Goal: Task Accomplishment & Management: Complete application form

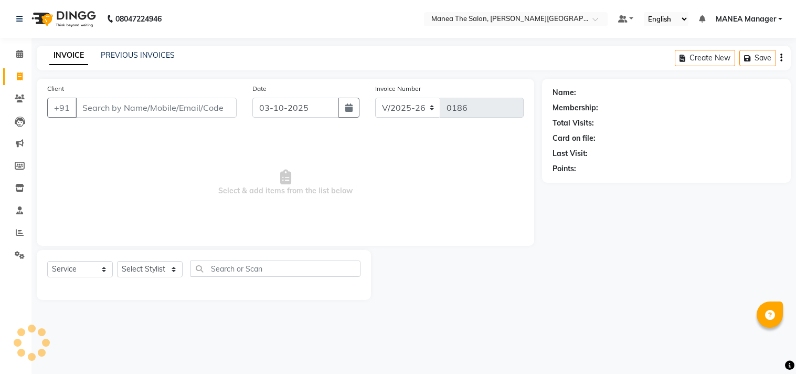
select select "8903"
select select "service"
click at [168, 271] on select "Select Stylist [PERSON_NAME] Manager [PERSON_NAME] [PERSON_NAME] NO STYLIST [PE…" at bounding box center [150, 269] width 66 height 16
select select "90110"
click at [117, 261] on select "Select Stylist [PERSON_NAME] Manager [PERSON_NAME] [PERSON_NAME] NO STYLIST [PE…" at bounding box center [150, 269] width 66 height 16
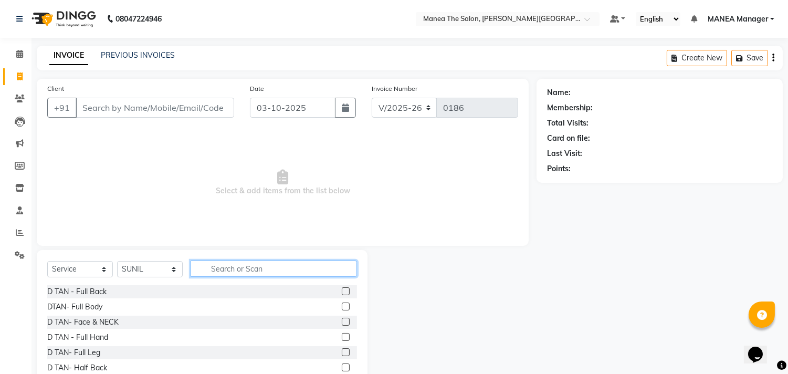
click at [216, 264] on input "text" at bounding box center [273, 268] width 166 height 16
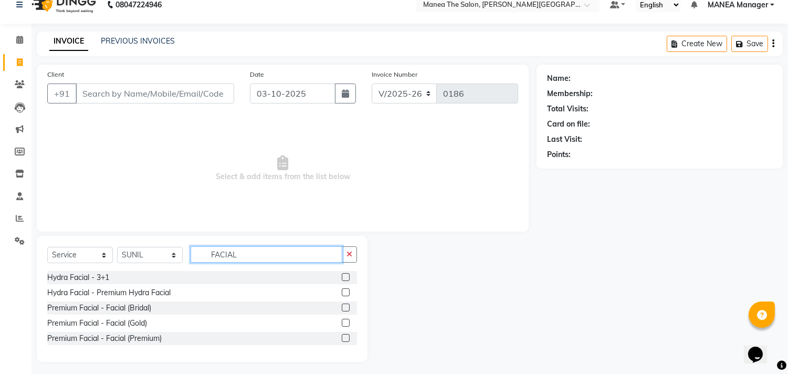
scroll to position [18, 0]
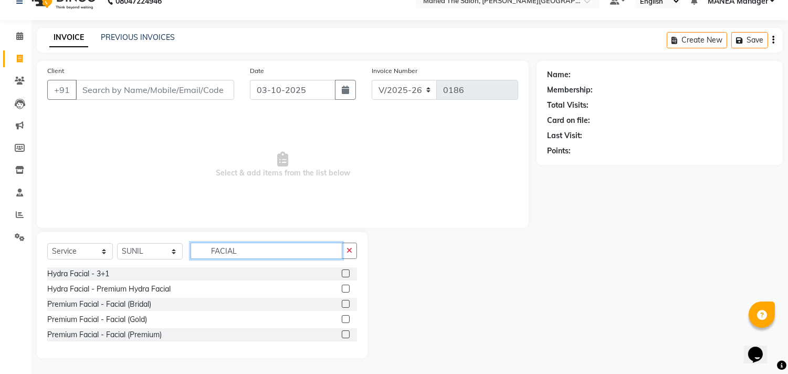
type input "FACIAL"
click at [345, 328] on div at bounding box center [349, 334] width 15 height 13
click at [345, 336] on label at bounding box center [346, 334] width 8 height 8
click at [345, 336] on input "checkbox" at bounding box center [345, 334] width 7 height 7
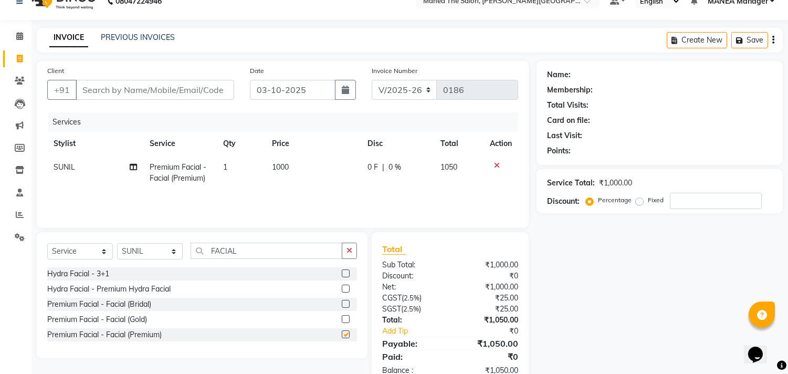
checkbox input "false"
click at [294, 166] on td "1000" at bounding box center [312, 172] width 95 height 35
select select "90110"
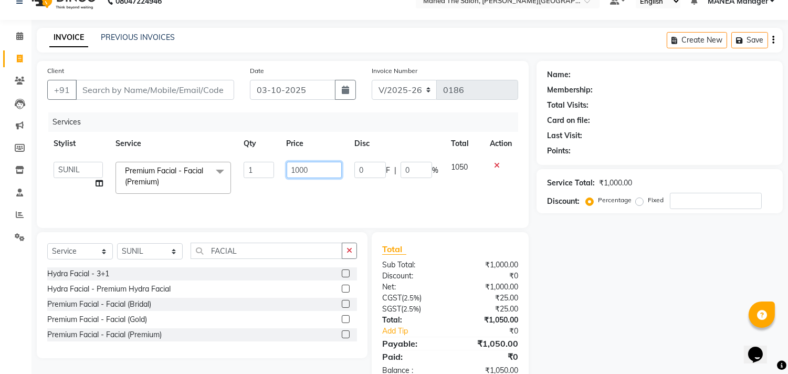
click at [316, 165] on input "1000" at bounding box center [313, 170] width 55 height 16
type input "1"
type input "5000"
click at [172, 249] on select "Select Stylist [PERSON_NAME] Manager [PERSON_NAME] [PERSON_NAME] NO STYLIST [PE…" at bounding box center [150, 251] width 66 height 16
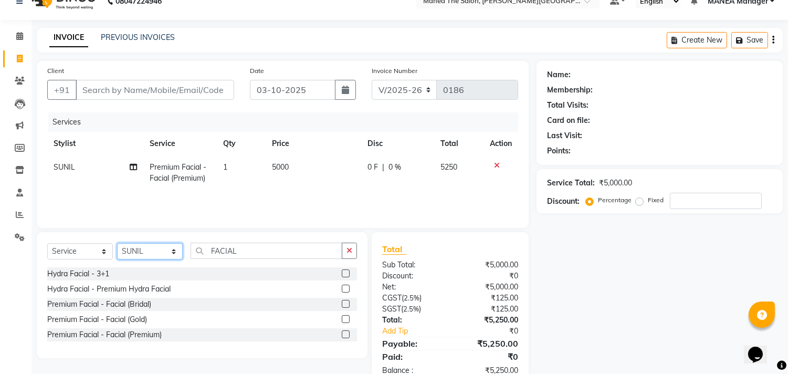
click at [117, 243] on select "Select Stylist [PERSON_NAME] Manager [PERSON_NAME] [PERSON_NAME] NO STYLIST [PE…" at bounding box center [150, 251] width 66 height 16
click at [240, 251] on input "FACIAL" at bounding box center [266, 250] width 152 height 16
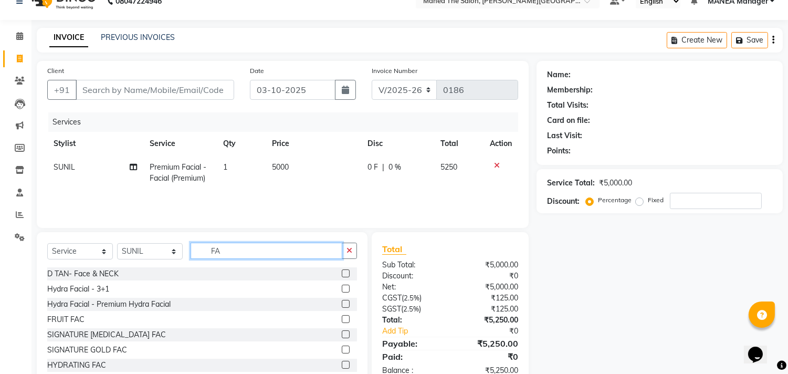
type input "F"
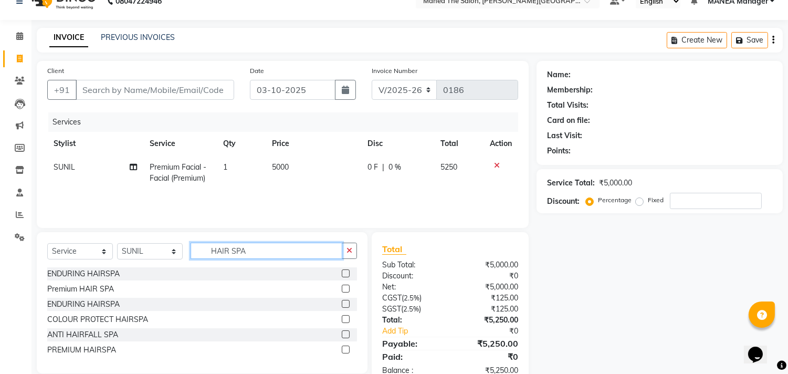
type input "HAIR SPA"
click at [346, 289] on label at bounding box center [346, 288] width 8 height 8
click at [346, 289] on input "checkbox" at bounding box center [345, 288] width 7 height 7
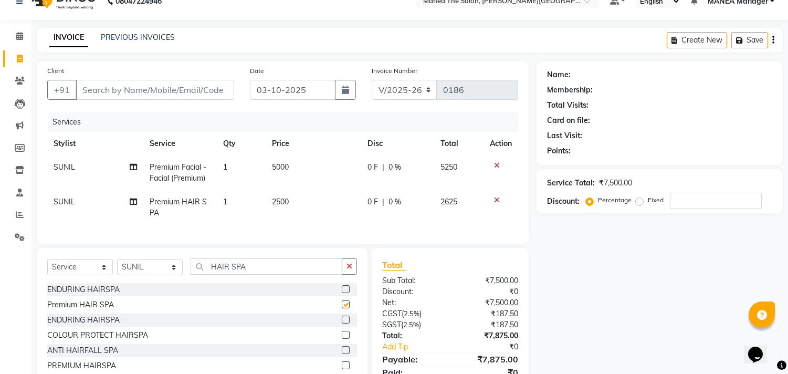
checkbox input "false"
click at [298, 174] on td "5000" at bounding box center [312, 172] width 95 height 35
select select "90110"
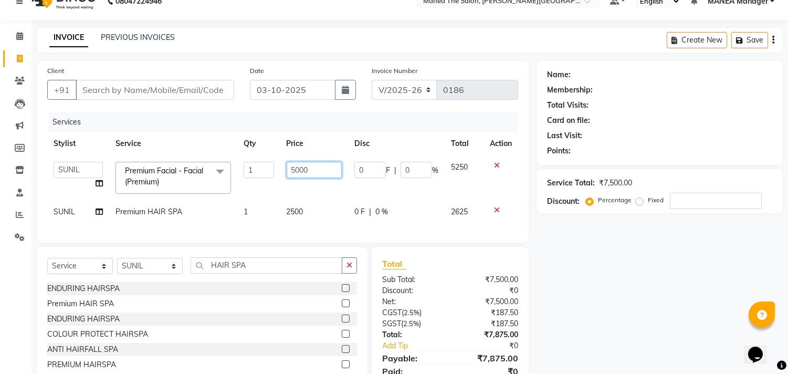
click at [315, 171] on input "5000" at bounding box center [313, 170] width 55 height 16
click at [174, 269] on select "Select Stylist [PERSON_NAME] Manager [PERSON_NAME] [PERSON_NAME] NO STYLIST [PE…" at bounding box center [150, 266] width 66 height 16
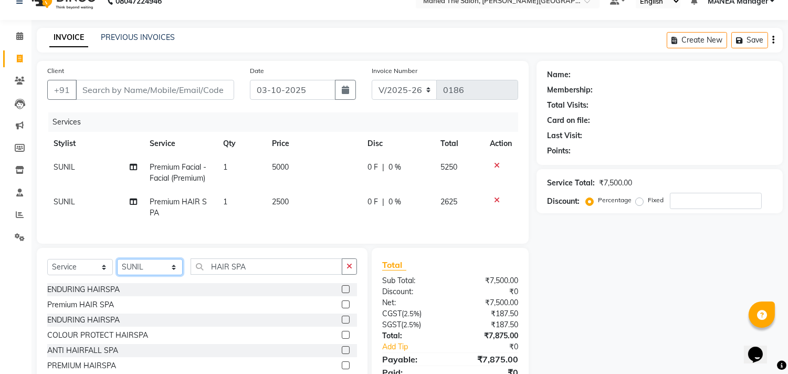
select select "90109"
click at [117, 268] on select "Select Stylist [PERSON_NAME] Manager [PERSON_NAME] [PERSON_NAME] NO STYLIST [PE…" at bounding box center [150, 267] width 66 height 16
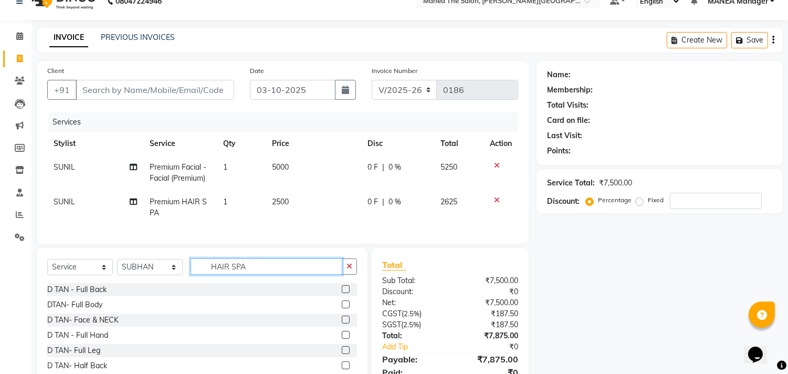
click at [248, 271] on input "HAIR SPA" at bounding box center [266, 266] width 152 height 16
type input "H"
type input "FACIAL"
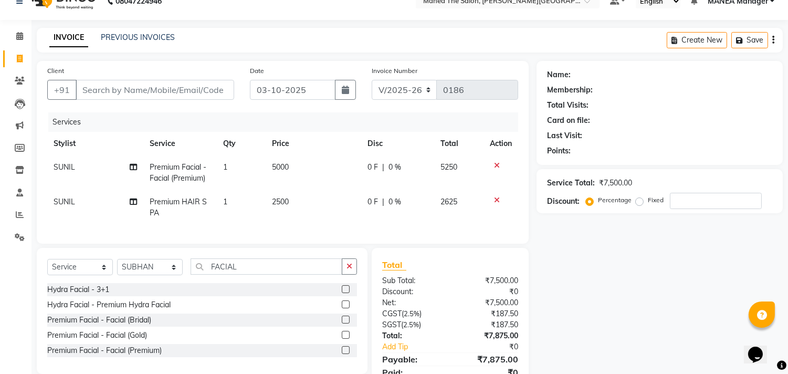
click at [345, 354] on label at bounding box center [346, 350] width 8 height 8
click at [345, 354] on input "checkbox" at bounding box center [345, 350] width 7 height 7
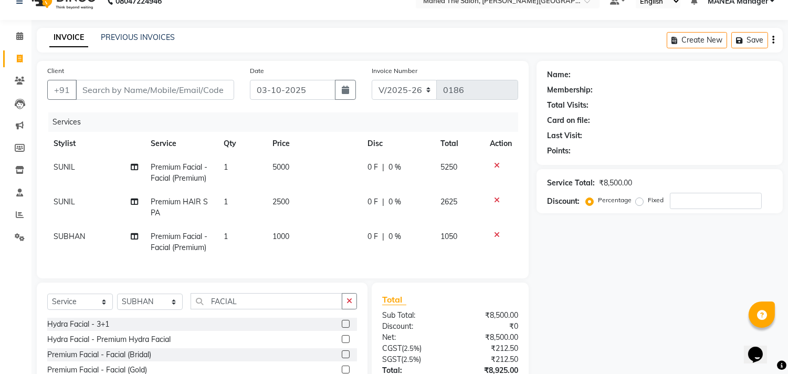
checkbox input "false"
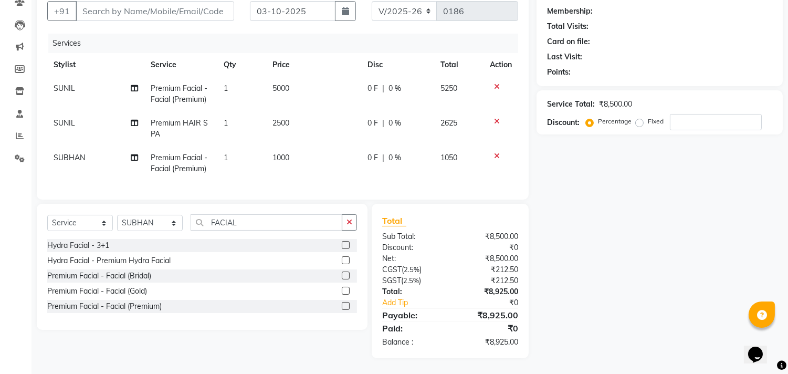
scroll to position [105, 0]
click at [294, 146] on td "1000" at bounding box center [313, 163] width 95 height 35
select select "90109"
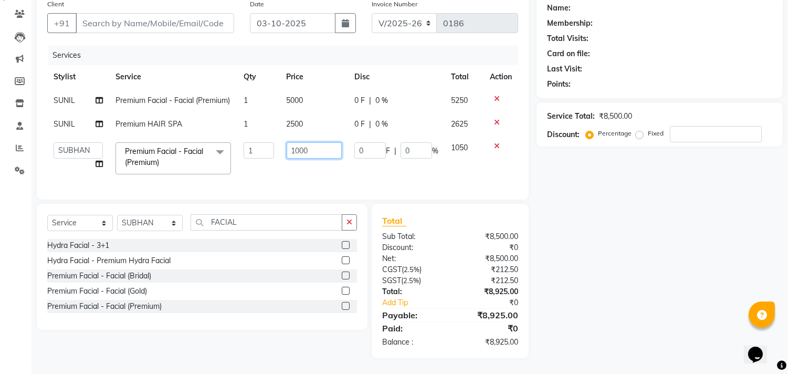
click at [312, 144] on input "1000" at bounding box center [313, 150] width 55 height 16
type input "1"
type input "5000"
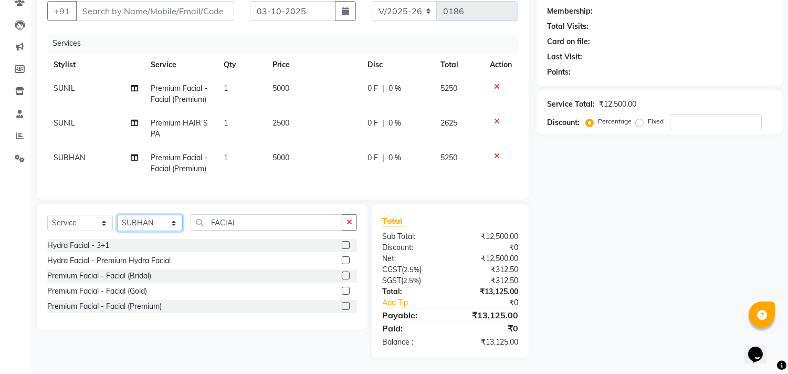
click at [171, 221] on select "Select Stylist [PERSON_NAME] Manager [PERSON_NAME] [PERSON_NAME] NO STYLIST [PE…" at bounding box center [150, 223] width 66 height 16
click at [117, 216] on select "Select Stylist [PERSON_NAME] Manager [PERSON_NAME] [PERSON_NAME] NO STYLIST [PE…" at bounding box center [150, 223] width 66 height 16
click at [244, 229] on input "FACIAL" at bounding box center [266, 222] width 152 height 16
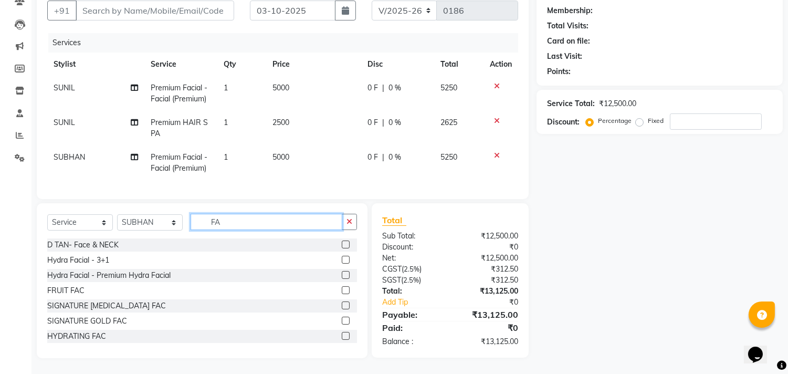
type input "F"
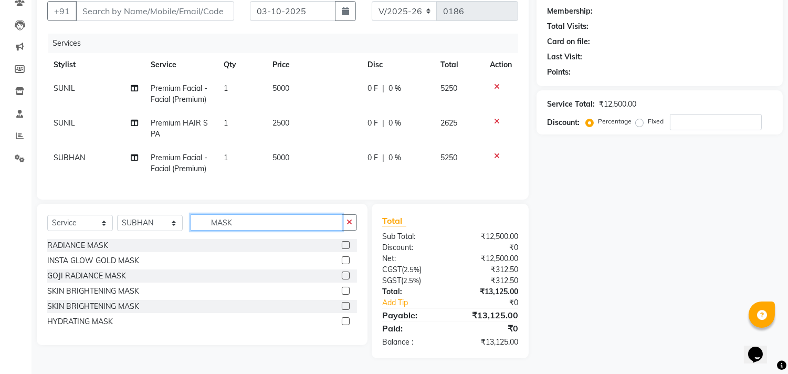
type input "MASK"
click at [345, 244] on label at bounding box center [346, 245] width 8 height 8
click at [345, 244] on input "checkbox" at bounding box center [345, 245] width 7 height 7
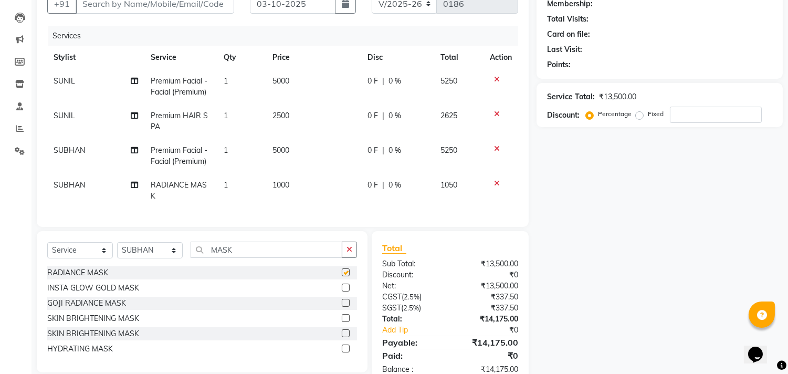
checkbox input "false"
click at [345, 306] on label at bounding box center [346, 303] width 8 height 8
click at [345, 306] on input "checkbox" at bounding box center [345, 303] width 7 height 7
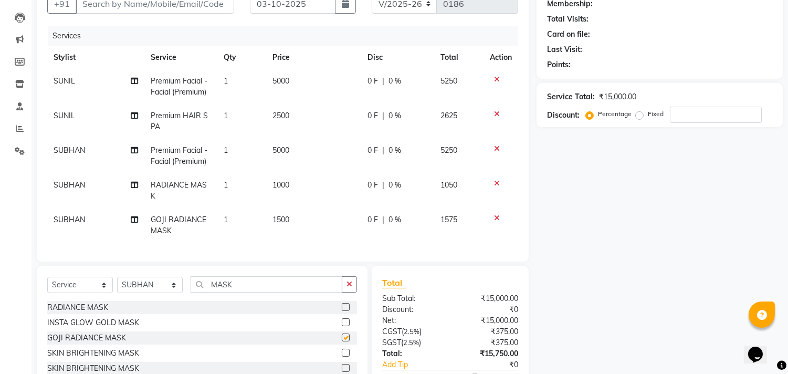
checkbox input "false"
click at [494, 214] on icon at bounding box center [497, 217] width 6 height 7
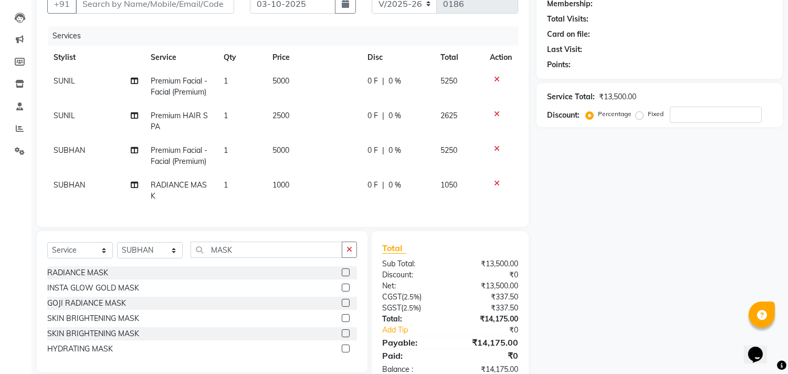
click at [297, 182] on td "1000" at bounding box center [313, 190] width 95 height 35
select select "90109"
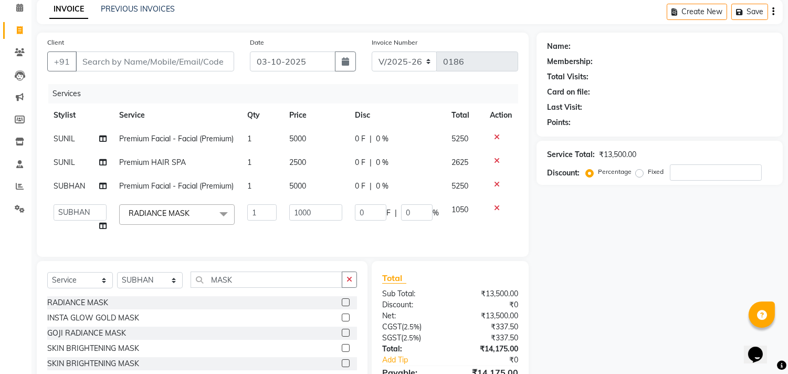
scroll to position [46, 0]
click at [308, 134] on td "5000" at bounding box center [316, 139] width 66 height 24
select select "90110"
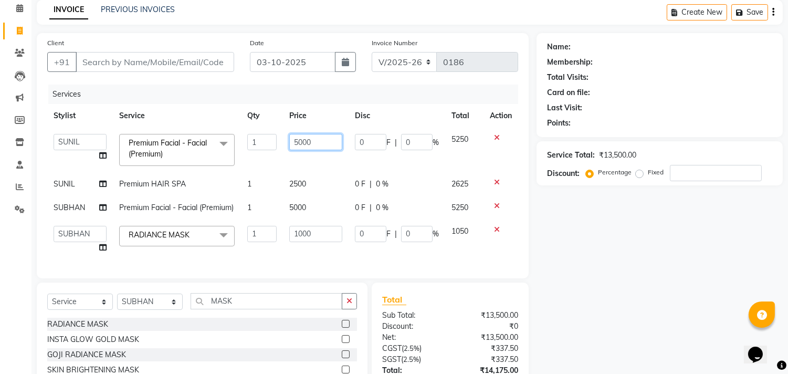
click at [321, 147] on input "5000" at bounding box center [315, 142] width 53 height 16
type input "5"
type input "6000"
click at [603, 271] on div "Name: Membership: Total Visits: Card on file: Last Visit: Points: Service Total…" at bounding box center [663, 234] width 254 height 403
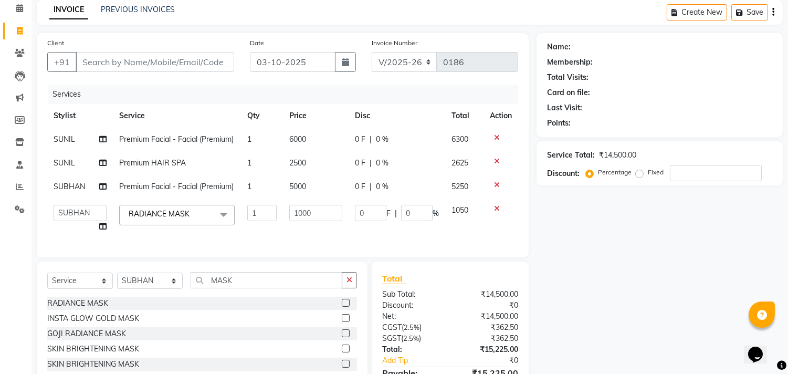
click at [598, 174] on label "Percentage" at bounding box center [615, 171] width 34 height 9
click at [591, 174] on input "Percentage" at bounding box center [591, 171] width 7 height 7
click at [677, 177] on input "number" at bounding box center [715, 173] width 92 height 16
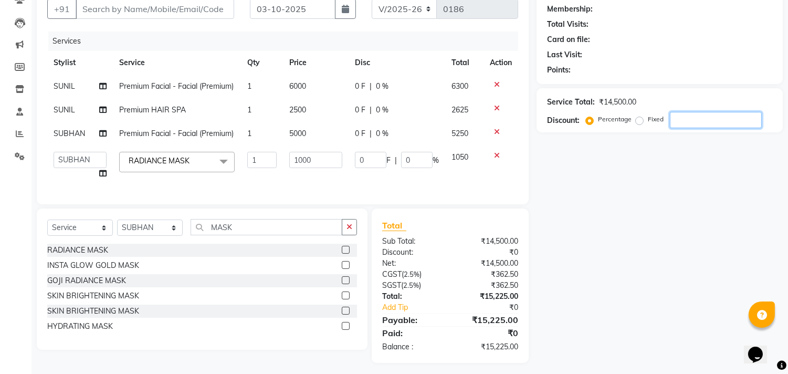
scroll to position [104, 0]
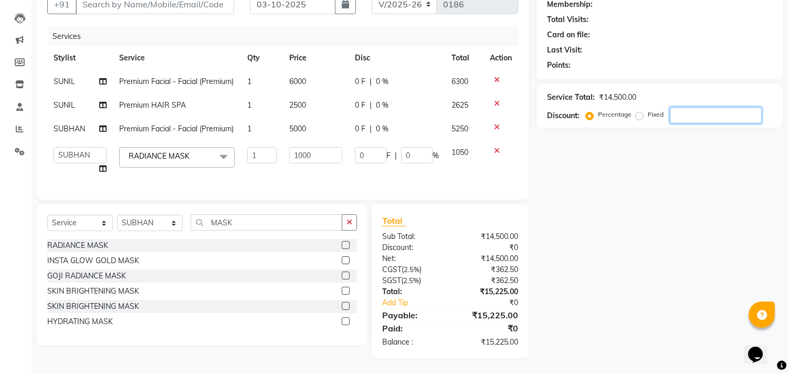
type input "3"
type input "30"
type input "3"
type input "35"
type input "350"
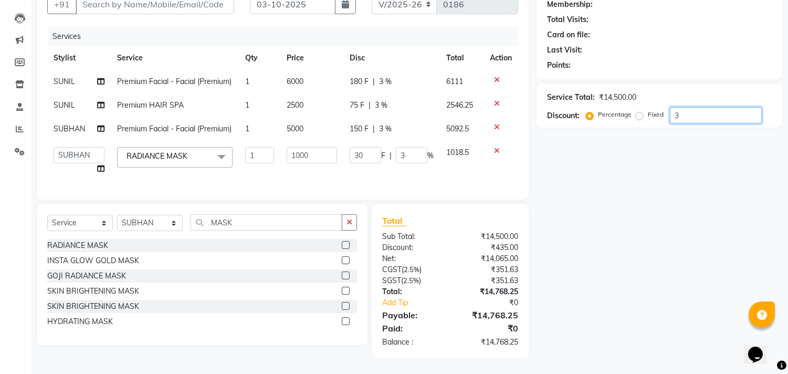
type input "35"
click at [318, 151] on input "1000" at bounding box center [311, 155] width 51 height 16
type input "1000"
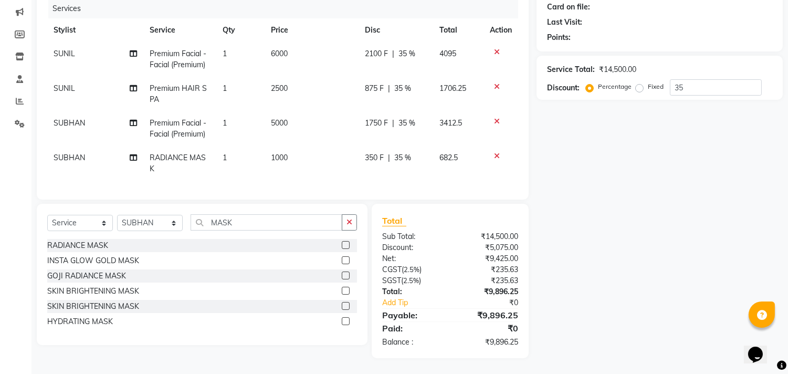
click at [630, 267] on div "Name: Membership: Total Visits: Card on file: Last Visit: Points: Service Total…" at bounding box center [663, 153] width 254 height 410
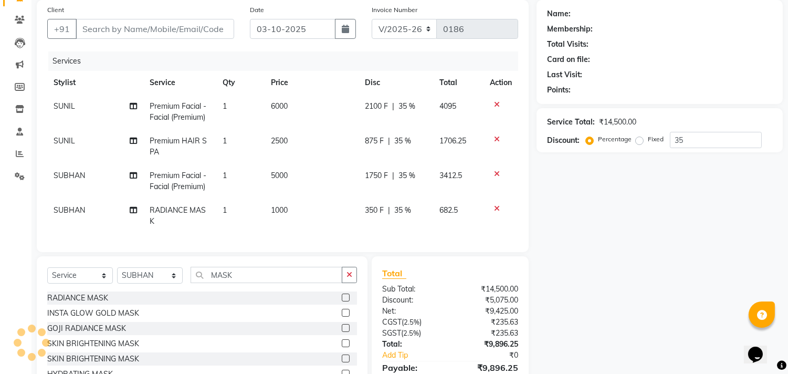
scroll to position [17, 0]
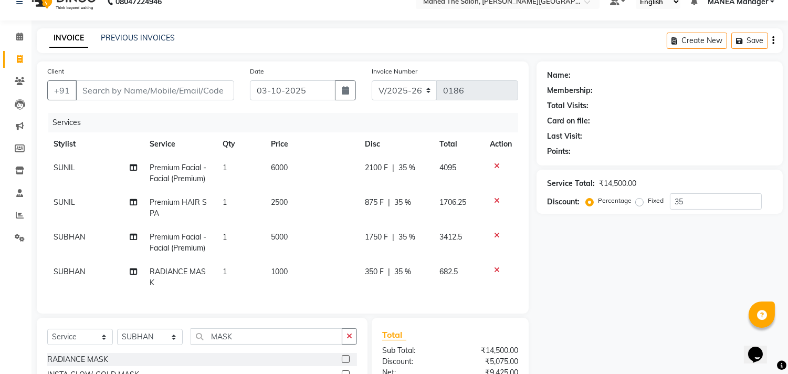
click at [293, 169] on td "6000" at bounding box center [311, 173] width 94 height 35
select select "90110"
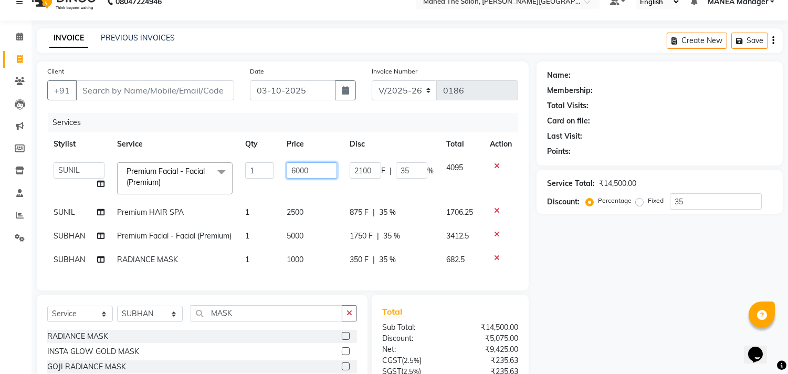
click at [310, 169] on input "6000" at bounding box center [311, 170] width 51 height 16
type input "6"
type input "5000"
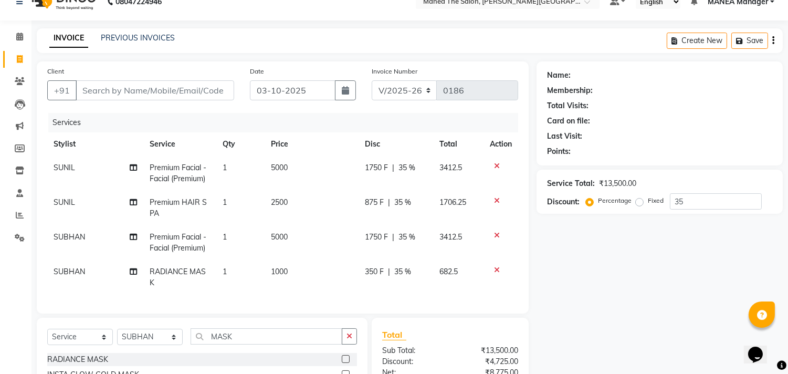
click at [575, 270] on div "Name: Membership: Total Visits: Card on file: Last Visit: Points: Service Total…" at bounding box center [663, 266] width 254 height 410
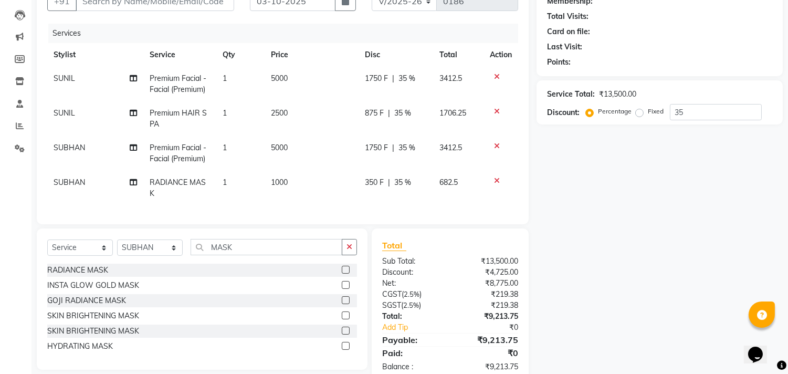
scroll to position [134, 0]
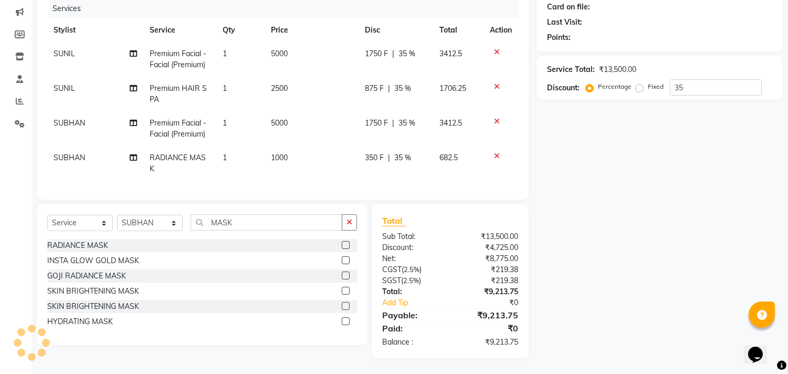
click at [261, 250] on div "RADIANCE MASK" at bounding box center [202, 245] width 310 height 13
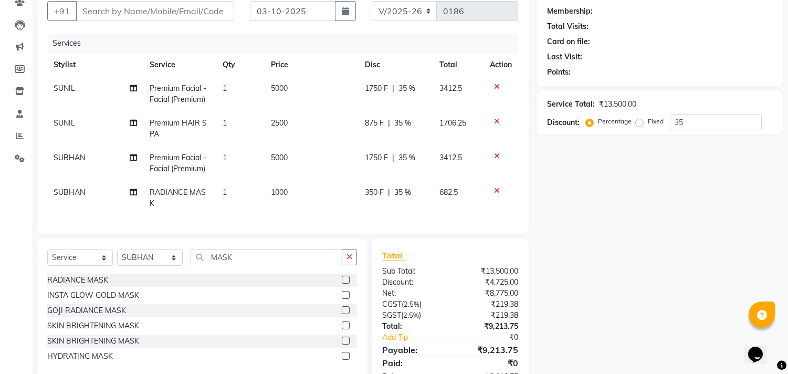
scroll to position [116, 0]
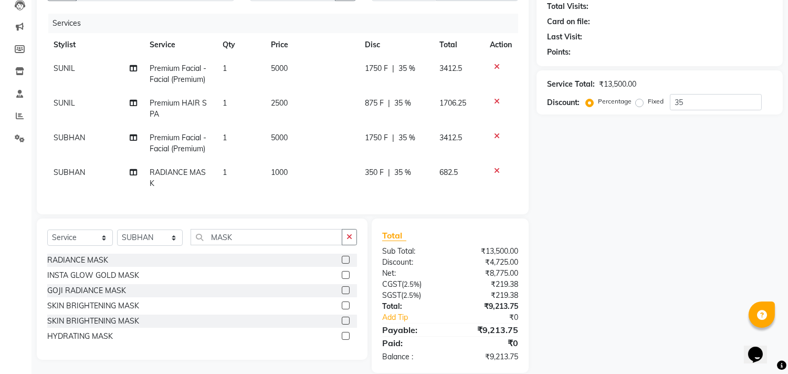
click at [292, 66] on td "5000" at bounding box center [311, 74] width 94 height 35
select select "90110"
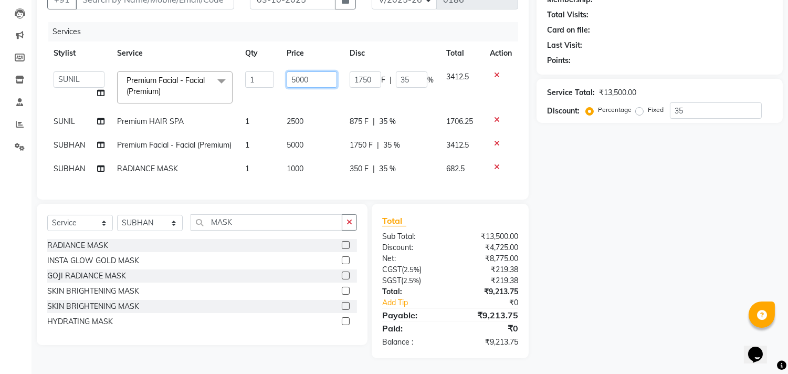
click at [312, 71] on input "5000" at bounding box center [311, 79] width 51 height 16
type input "5"
type input "6000"
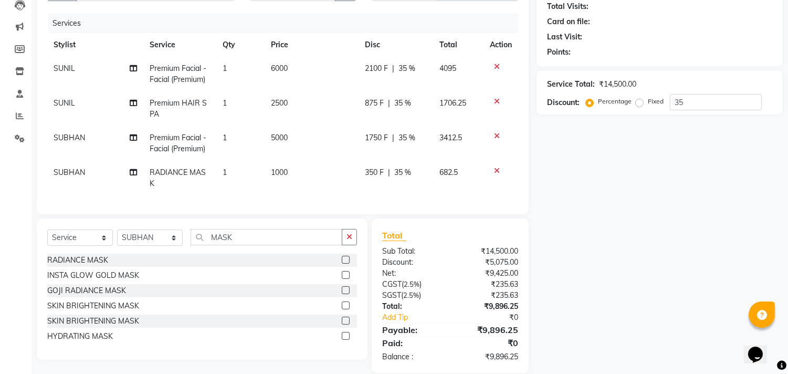
click at [648, 249] on div "Name: Membership: Total Visits: Card on file: Last Visit: Points: Service Total…" at bounding box center [663, 167] width 254 height 410
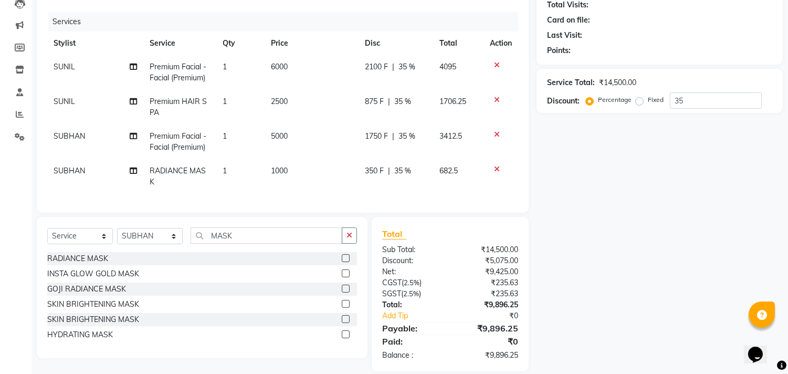
scroll to position [140, 0]
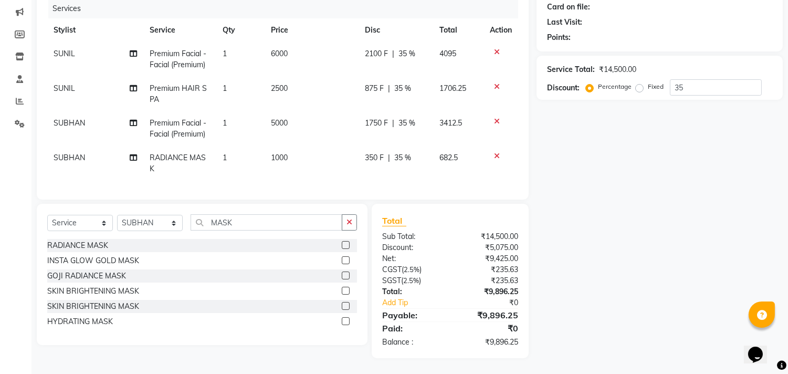
click at [581, 142] on div "Name: Membership: Total Visits: Card on file: Last Visit: Points: Service Total…" at bounding box center [663, 153] width 254 height 410
click at [567, 285] on div "Name: Membership: Total Visits: Card on file: Last Visit: Points: Service Total…" at bounding box center [663, 153] width 254 height 410
click at [572, 283] on div "Name: Membership: Total Visits: Card on file: Last Visit: Points: Service Total…" at bounding box center [663, 153] width 254 height 410
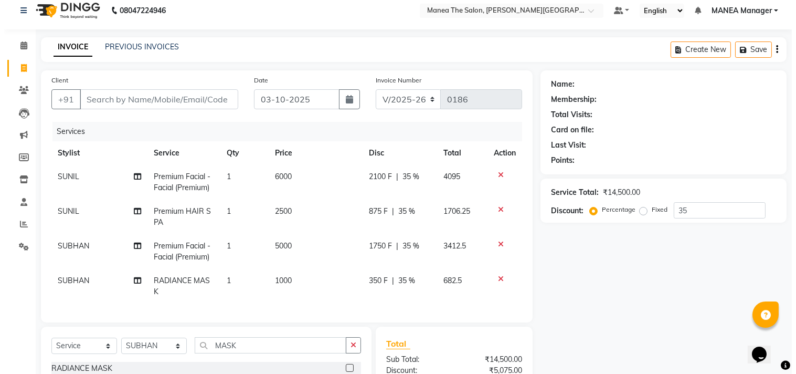
scroll to position [0, 0]
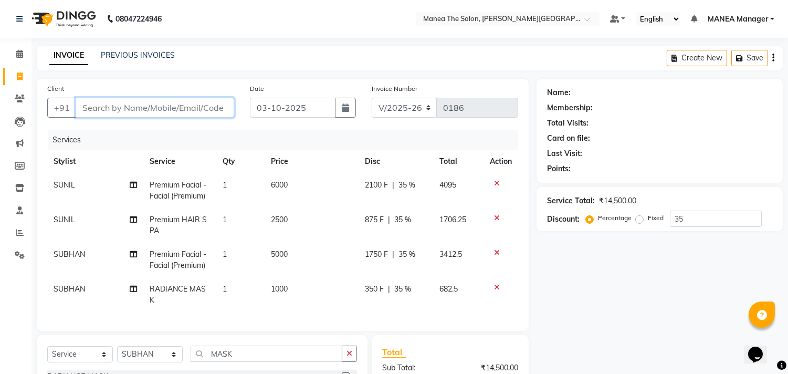
click at [133, 102] on input "Client" at bounding box center [155, 108] width 158 height 20
click at [140, 111] on input "Client" at bounding box center [155, 108] width 158 height 20
click at [144, 109] on input "Client" at bounding box center [155, 108] width 158 height 20
type input "7"
type input "0"
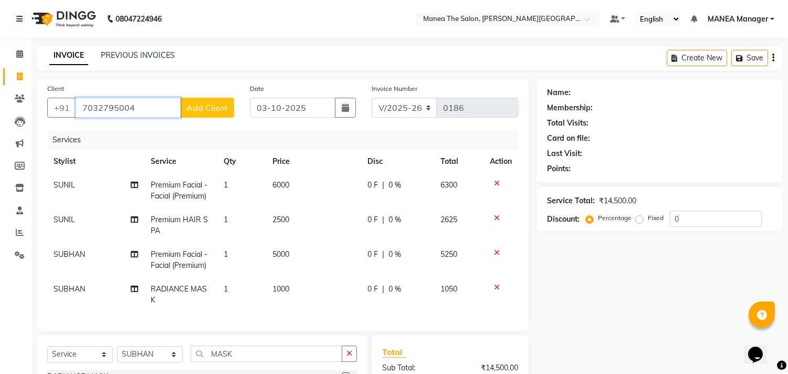
type input "7032795004"
click at [212, 114] on button "Add Client" at bounding box center [207, 108] width 54 height 20
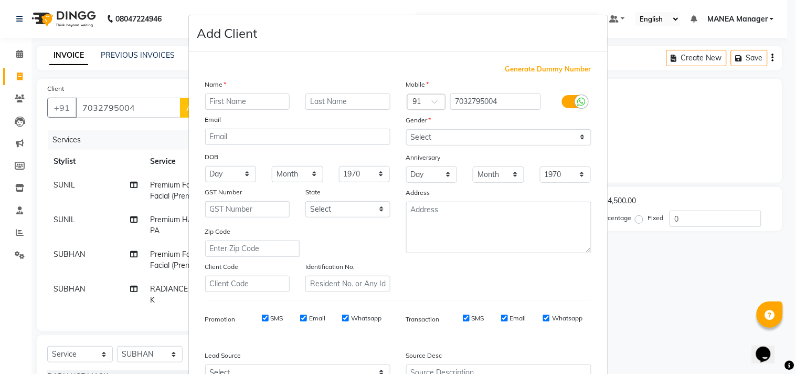
click at [263, 106] on input "text" at bounding box center [247, 101] width 85 height 16
type input "AKASH"
click at [439, 133] on select "Select [DEMOGRAPHIC_DATA] [DEMOGRAPHIC_DATA] Other Prefer Not To Say" at bounding box center [498, 137] width 185 height 16
select select "male"
click at [406, 129] on select "Select [DEMOGRAPHIC_DATA] [DEMOGRAPHIC_DATA] Other Prefer Not To Say" at bounding box center [498, 137] width 185 height 16
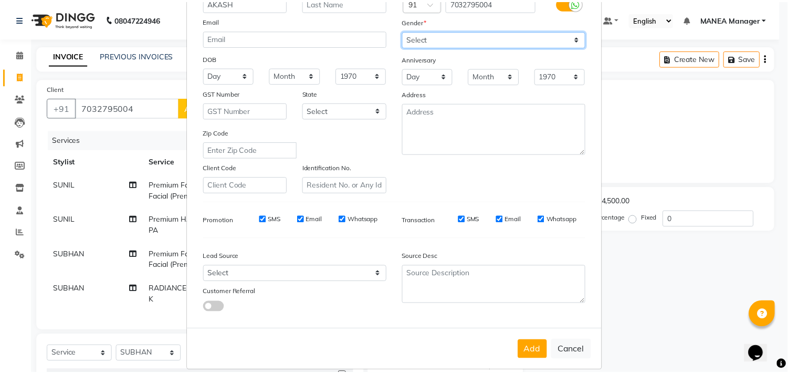
scroll to position [111, 0]
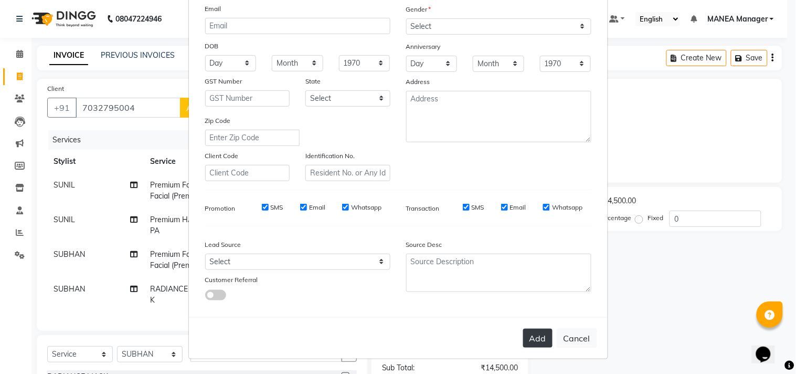
click at [538, 336] on button "Add" at bounding box center [537, 337] width 29 height 19
select select
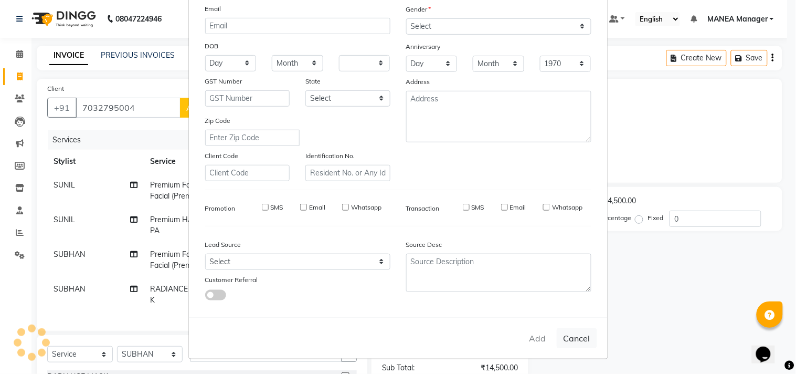
select select
checkbox input "false"
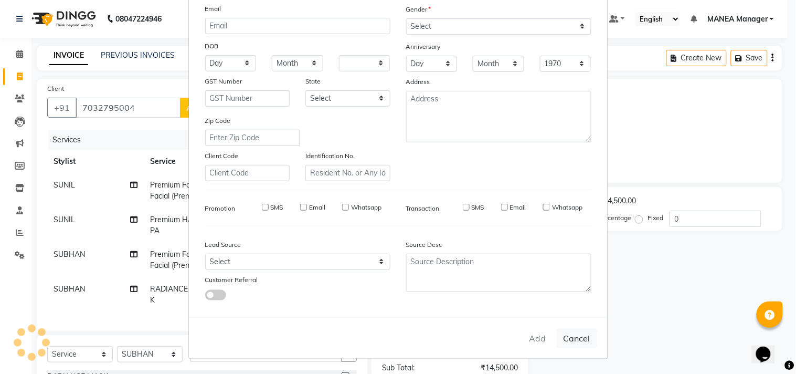
checkbox input "false"
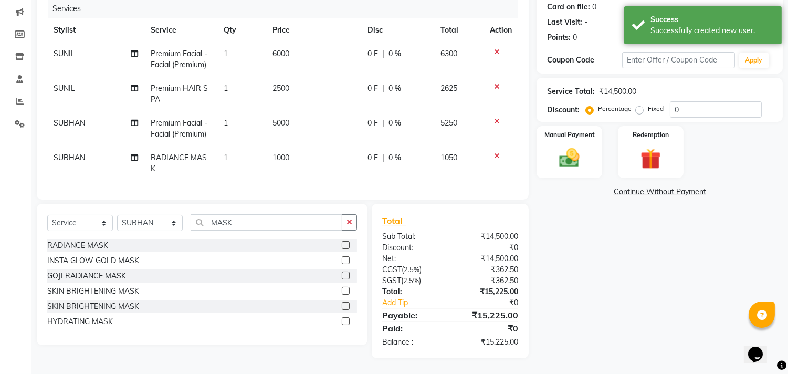
scroll to position [140, 0]
click at [706, 101] on input "0" at bounding box center [715, 109] width 92 height 16
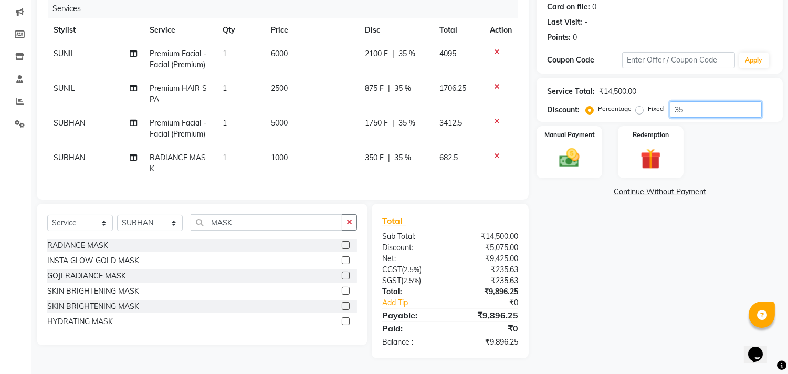
type input "35"
click at [717, 153] on div "Manual Payment Redemption" at bounding box center [659, 152] width 262 height 52
click at [628, 293] on div "Name: Akash Membership: No Active Membership Total Visits: Card on file: 0 Last…" at bounding box center [663, 153] width 254 height 410
click at [559, 159] on img at bounding box center [569, 158] width 35 height 25
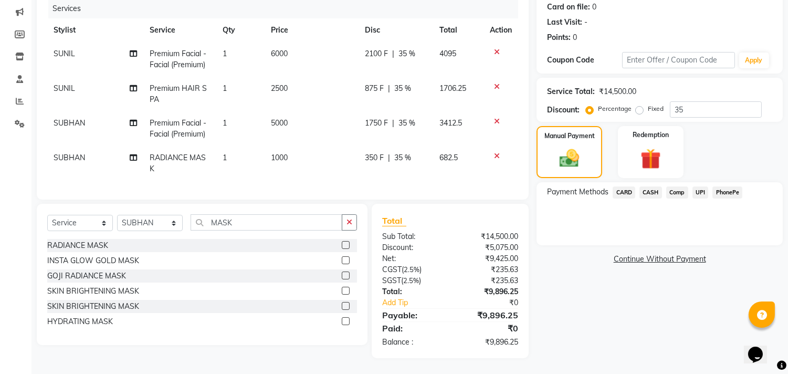
click at [697, 186] on span "UPI" at bounding box center [700, 192] width 16 height 12
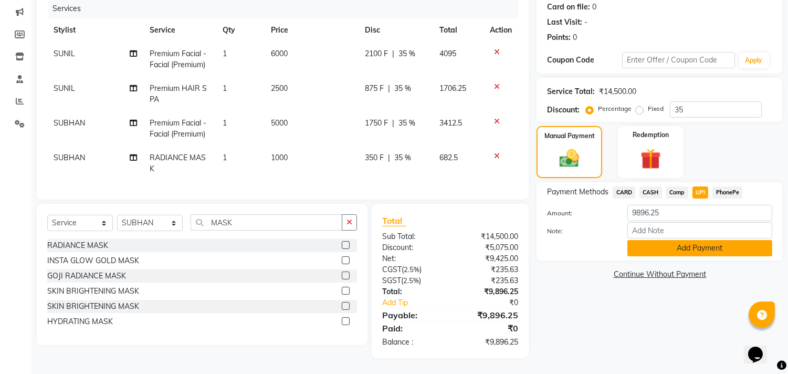
click at [669, 240] on button "Add Payment" at bounding box center [699, 248] width 145 height 16
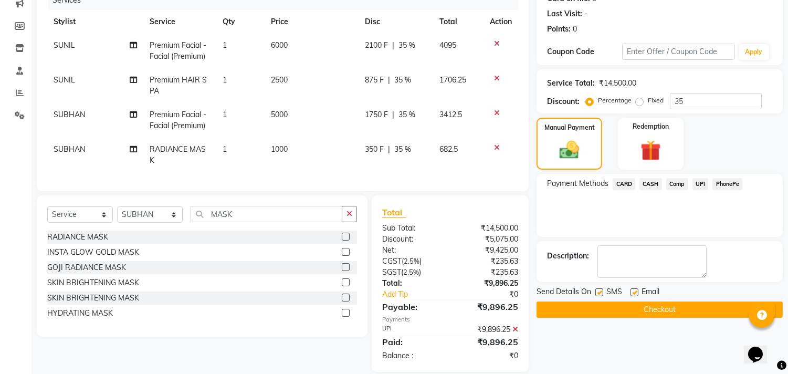
click at [663, 298] on div "Send Details On SMS Email Checkout" at bounding box center [659, 301] width 246 height 31
click at [675, 305] on button "Checkout" at bounding box center [659, 309] width 246 height 16
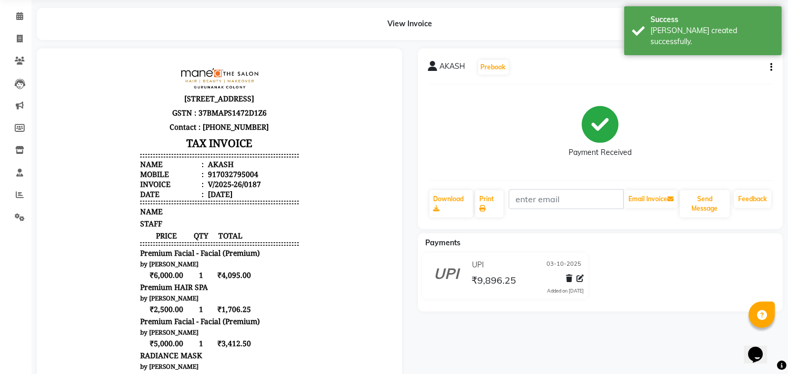
scroll to position [58, 0]
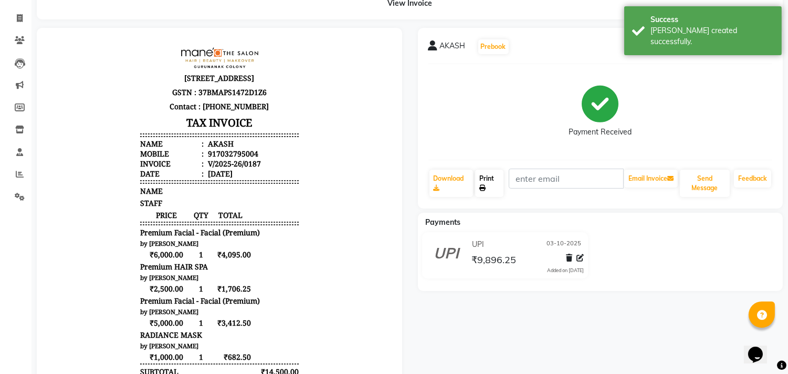
click at [488, 182] on link "Print" at bounding box center [489, 182] width 28 height 27
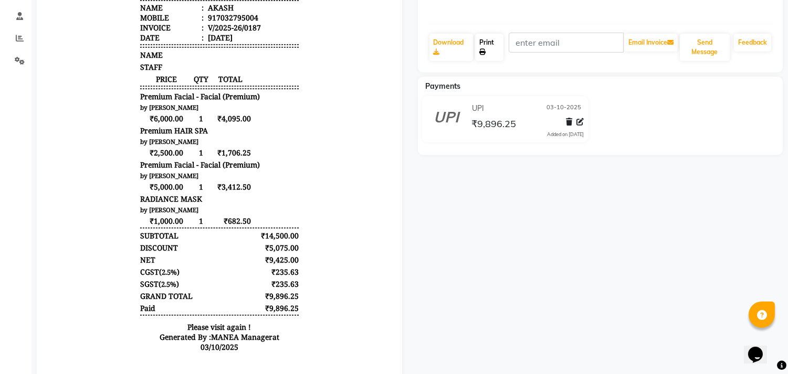
scroll to position [168, 0]
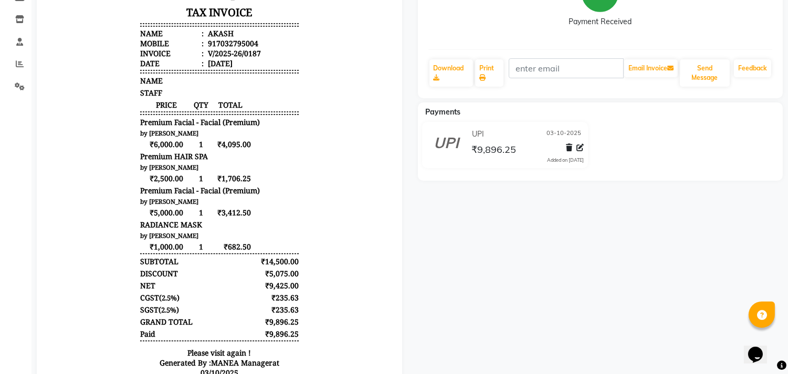
select select "service"
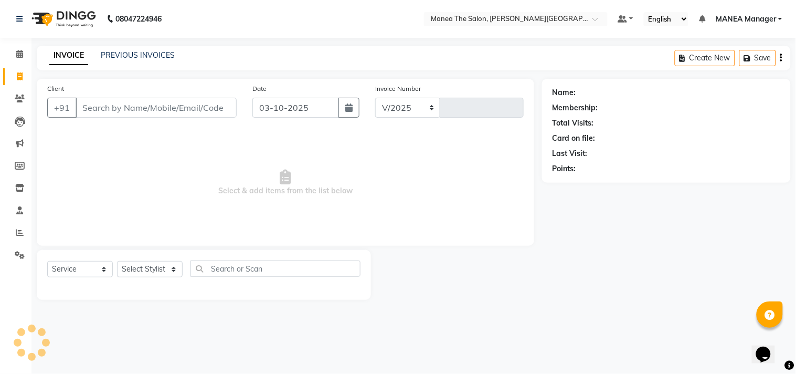
select select "8903"
type input "0188"
click at [166, 54] on link "PREVIOUS INVOICES" at bounding box center [138, 54] width 74 height 9
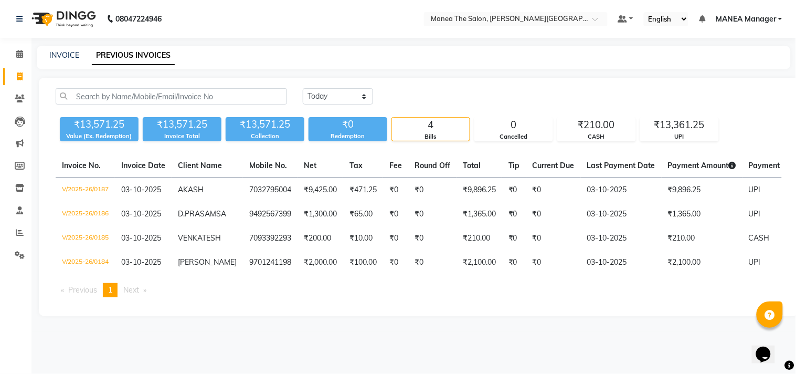
click at [421, 60] on div "INVOICE PREVIOUS INVOICES" at bounding box center [407, 55] width 741 height 11
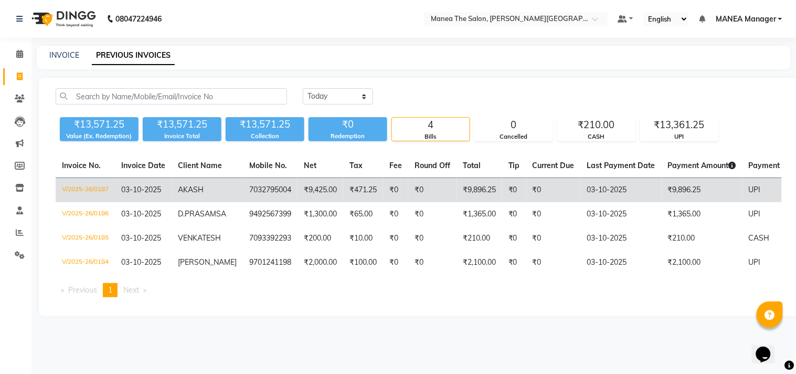
click at [126, 183] on td "03-10-2025" at bounding box center [143, 190] width 57 height 25
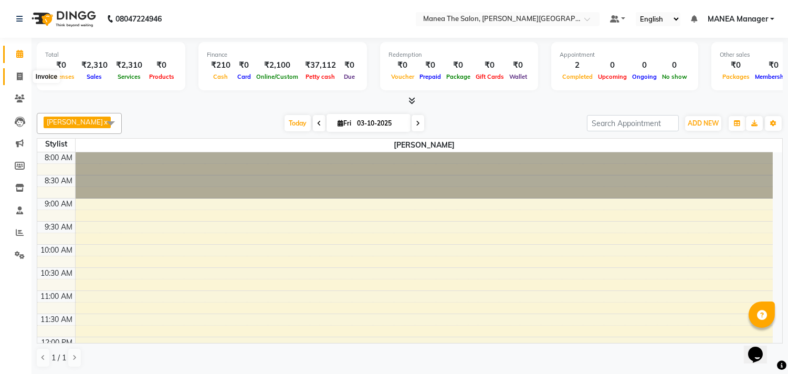
click at [17, 80] on icon at bounding box center [20, 76] width 6 height 8
select select "8903"
select select "service"
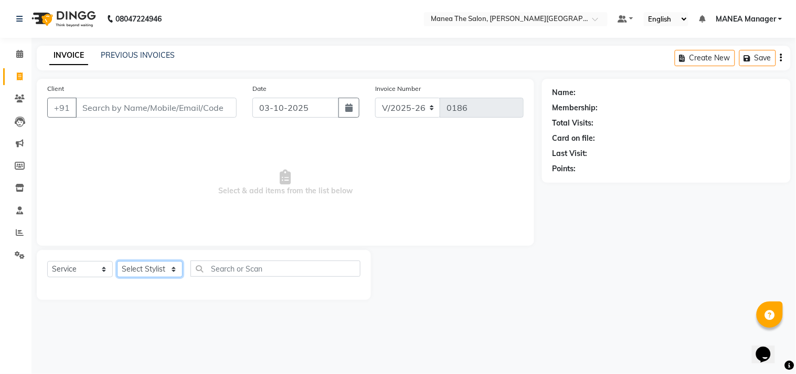
click at [171, 269] on select "Select Stylist [PERSON_NAME] Manager [PERSON_NAME] [PERSON_NAME] NO STYLIST [PE…" at bounding box center [150, 269] width 66 height 16
select select "90108"
click at [117, 261] on select "Select Stylist [PERSON_NAME] Manager [PERSON_NAME] [PERSON_NAME] NO STYLIST [PE…" at bounding box center [150, 269] width 66 height 16
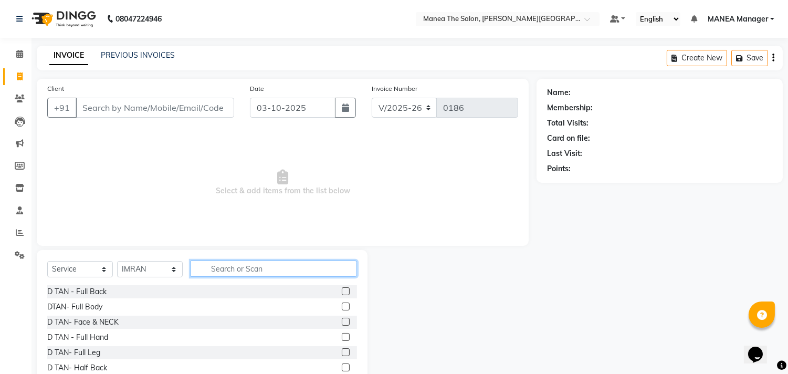
click at [243, 269] on input "text" at bounding box center [273, 268] width 166 height 16
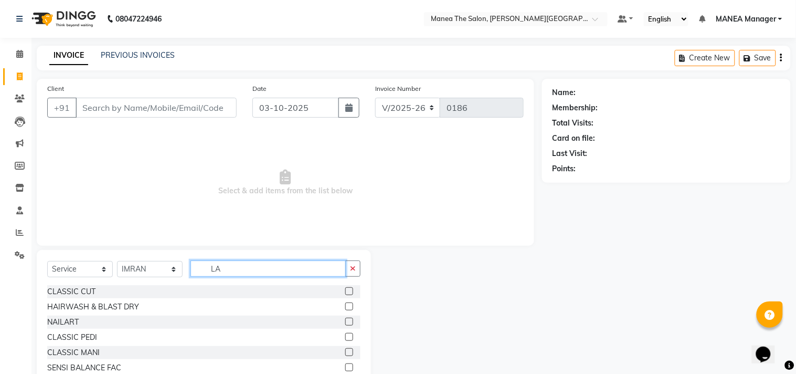
type input "L"
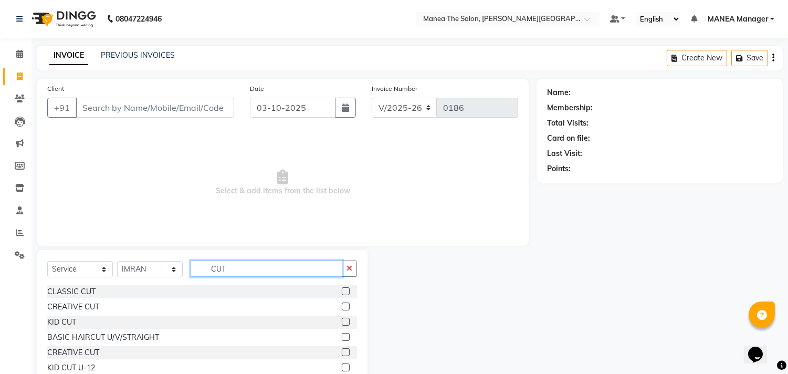
type input "CUT"
click at [345, 352] on label at bounding box center [346, 352] width 8 height 8
click at [345, 352] on input "checkbox" at bounding box center [345, 352] width 7 height 7
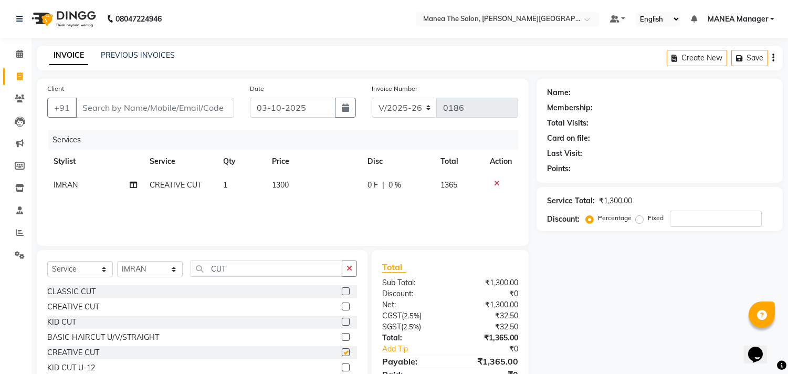
checkbox input "false"
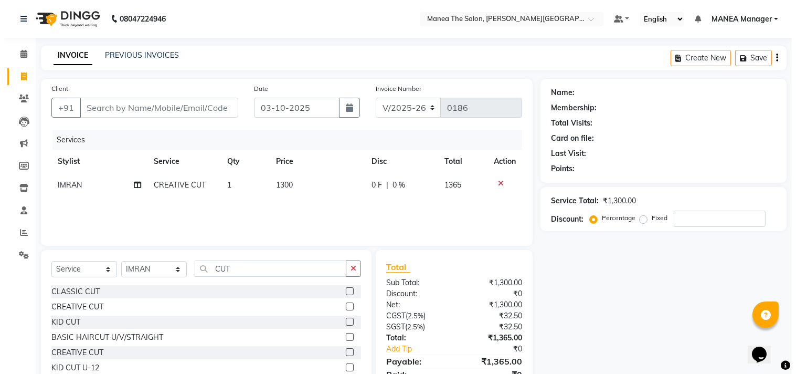
scroll to position [46, 0]
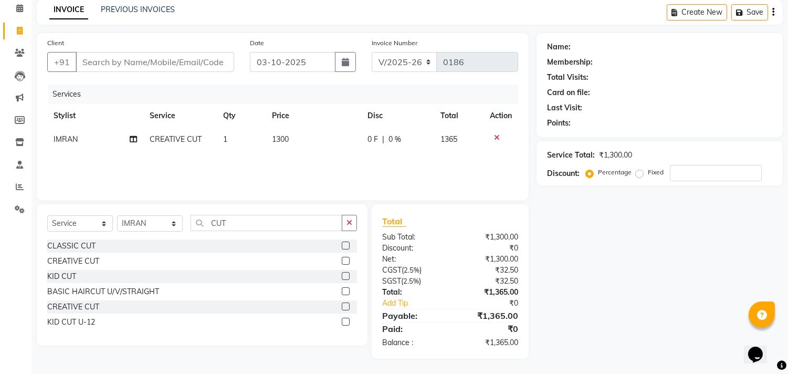
click at [591, 203] on div "Name: Membership: Total Visits: Card on file: Last Visit: Points: Service Total…" at bounding box center [663, 195] width 254 height 325
click at [128, 61] on input "Client" at bounding box center [155, 62] width 158 height 20
type input "9"
type input "0"
type input "9492567399"
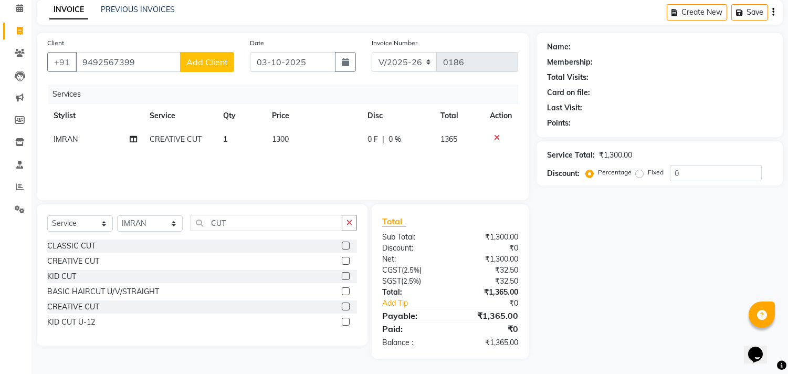
click at [209, 52] on button "Add Client" at bounding box center [207, 62] width 54 height 20
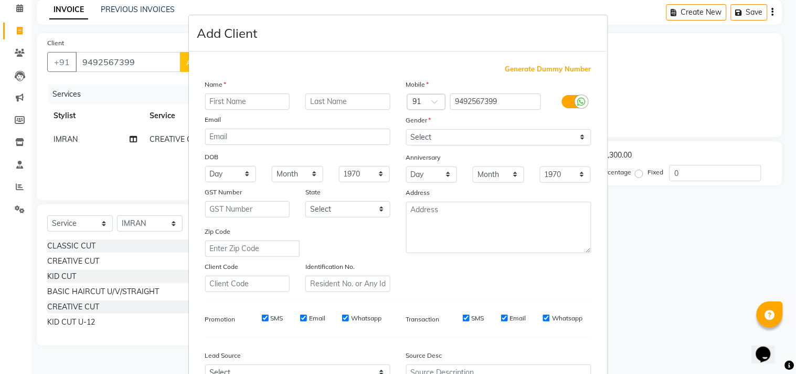
click at [271, 104] on input "text" at bounding box center [247, 101] width 85 height 16
type input "D.PRASAMSA"
click at [451, 135] on select "Select [DEMOGRAPHIC_DATA] [DEMOGRAPHIC_DATA] Other Prefer Not To Say" at bounding box center [498, 137] width 185 height 16
select select "[DEMOGRAPHIC_DATA]"
click at [406, 129] on select "Select [DEMOGRAPHIC_DATA] [DEMOGRAPHIC_DATA] Other Prefer Not To Say" at bounding box center [498, 137] width 185 height 16
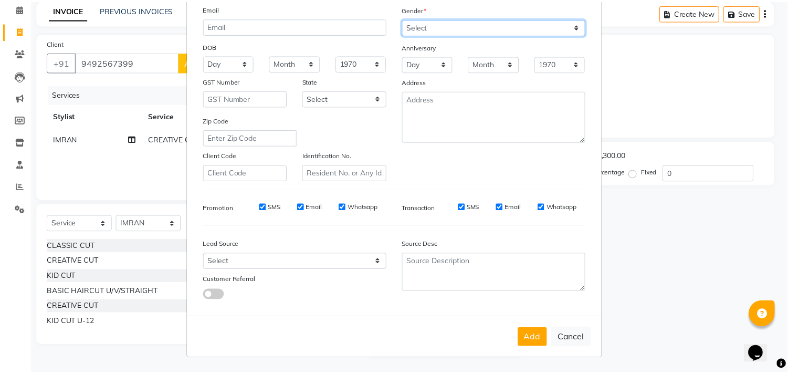
scroll to position [111, 0]
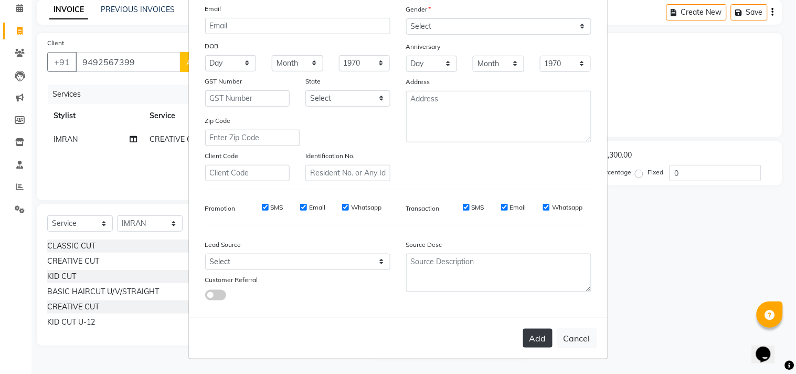
click at [530, 343] on button "Add" at bounding box center [537, 337] width 29 height 19
select select
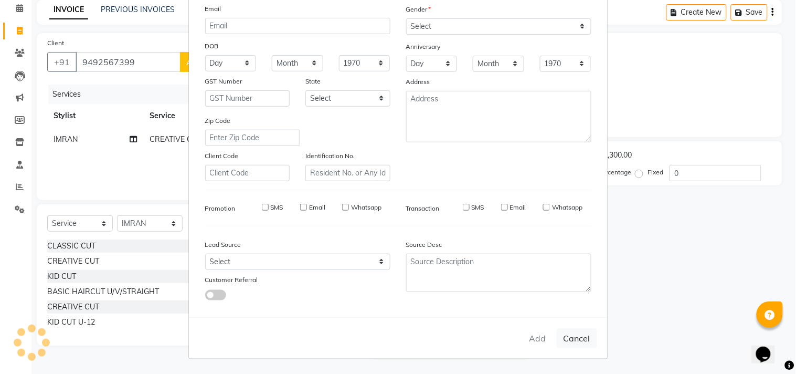
select select
checkbox input "false"
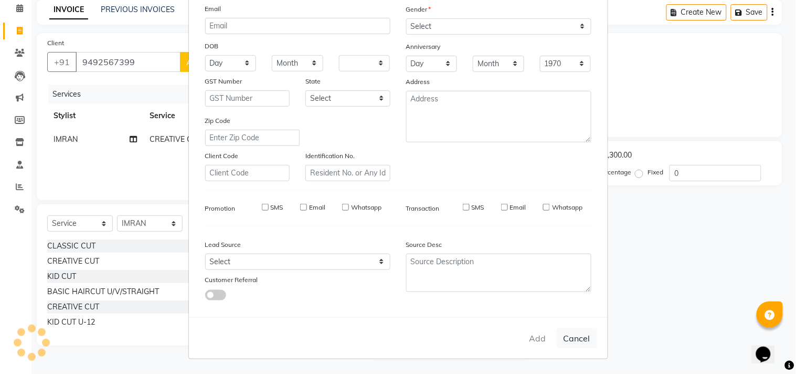
checkbox input "false"
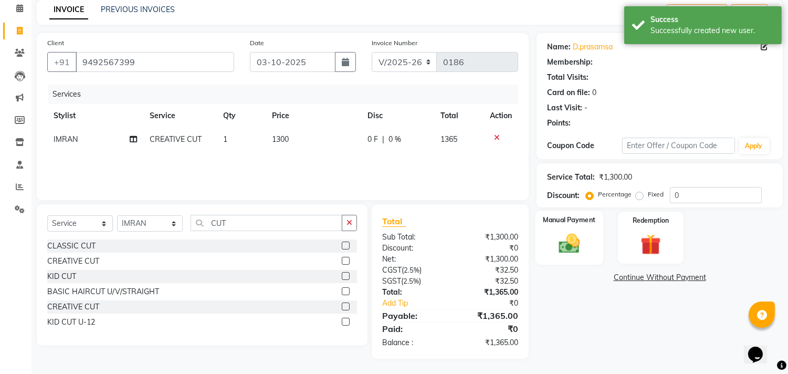
click at [561, 246] on img at bounding box center [569, 243] width 35 height 25
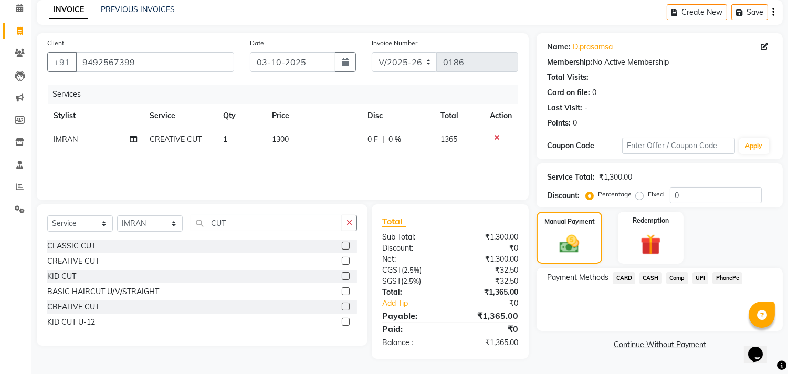
click at [701, 276] on span "UPI" at bounding box center [700, 278] width 16 height 12
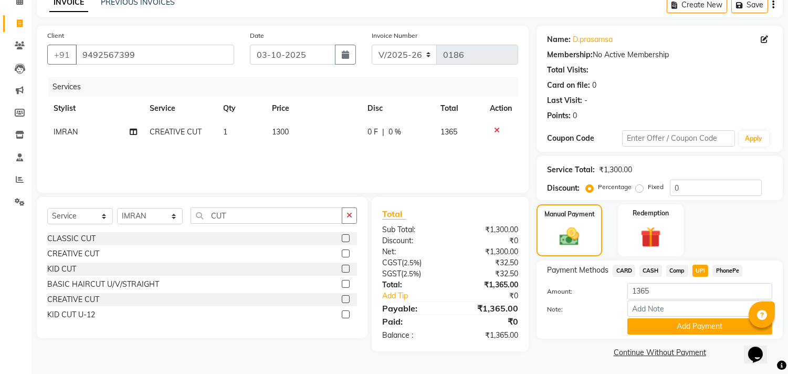
scroll to position [55, 0]
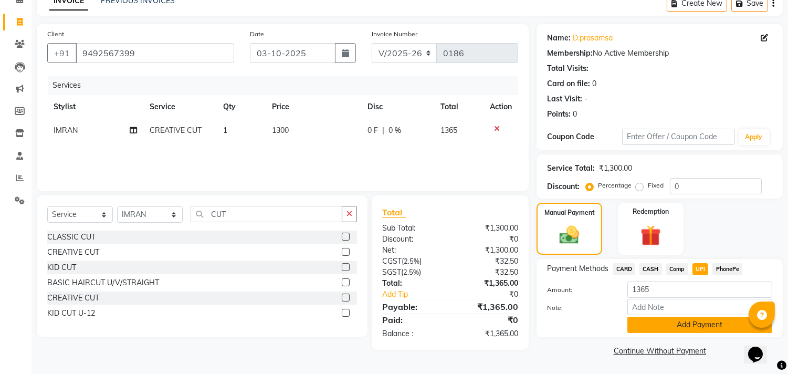
click at [691, 324] on button "Add Payment" at bounding box center [699, 324] width 145 height 16
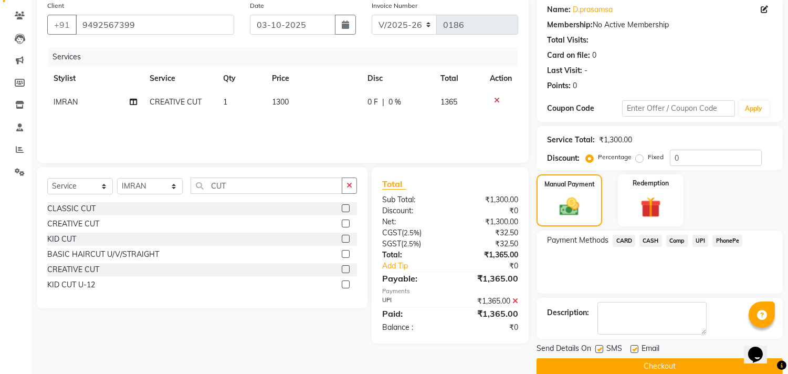
scroll to position [98, 0]
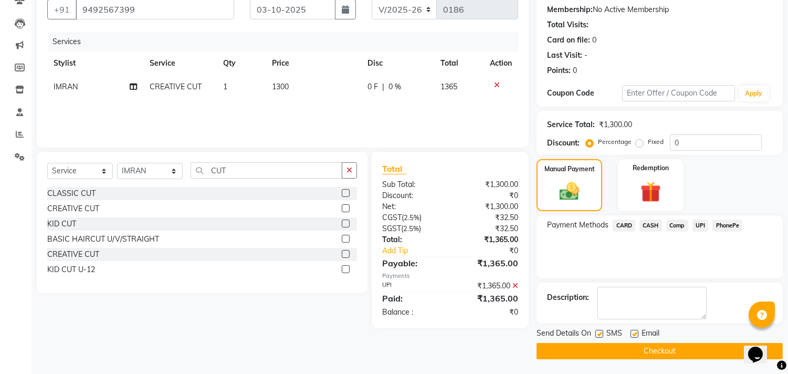
click at [680, 345] on button "Checkout" at bounding box center [659, 351] width 246 height 16
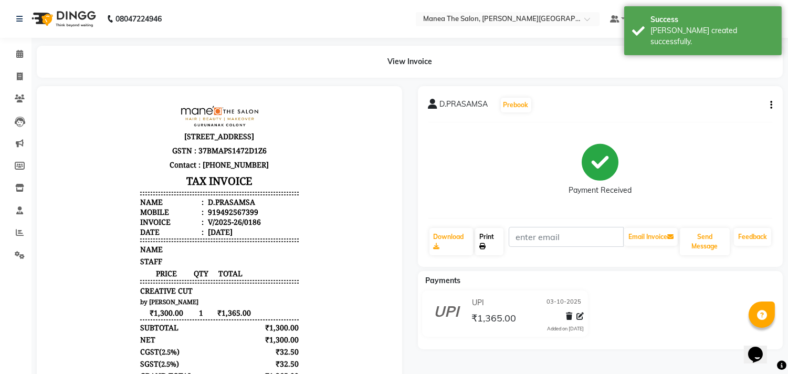
click at [484, 243] on icon at bounding box center [482, 246] width 6 height 6
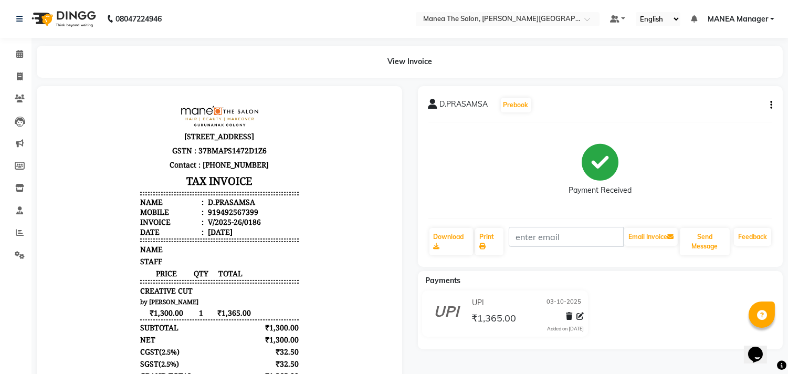
click at [581, 107] on div "D.PRASAMSA Prebook" at bounding box center [600, 105] width 344 height 17
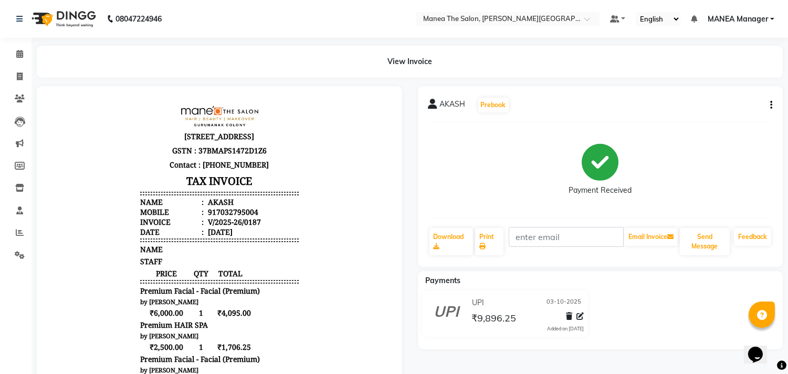
click at [773, 103] on div "AKASH Prebook Payment Received Download Print Email Invoice Send Message Feedba…" at bounding box center [600, 176] width 365 height 180
click at [770, 105] on icon "button" at bounding box center [771, 105] width 2 height 1
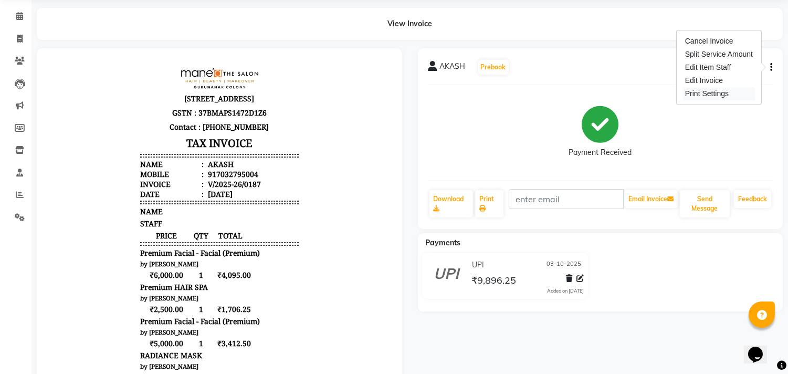
scroll to position [116, 0]
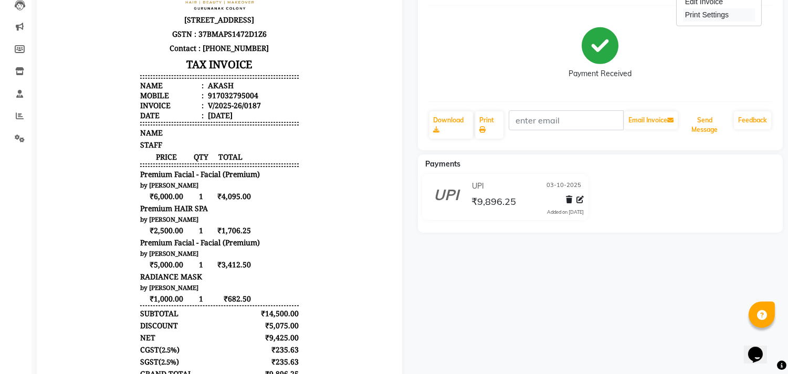
click at [699, 129] on button "Send Message" at bounding box center [704, 124] width 50 height 27
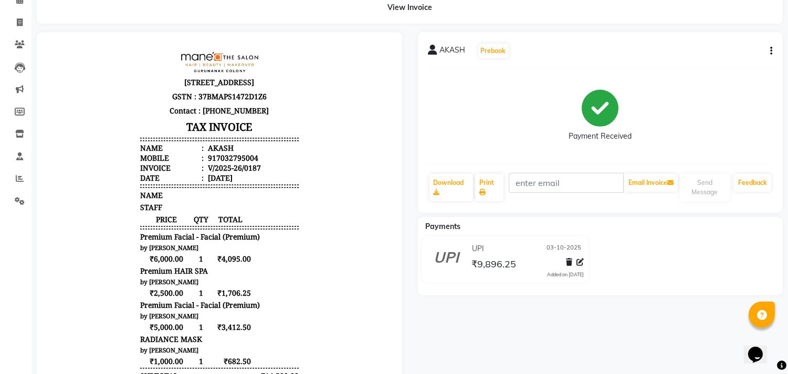
scroll to position [0, 0]
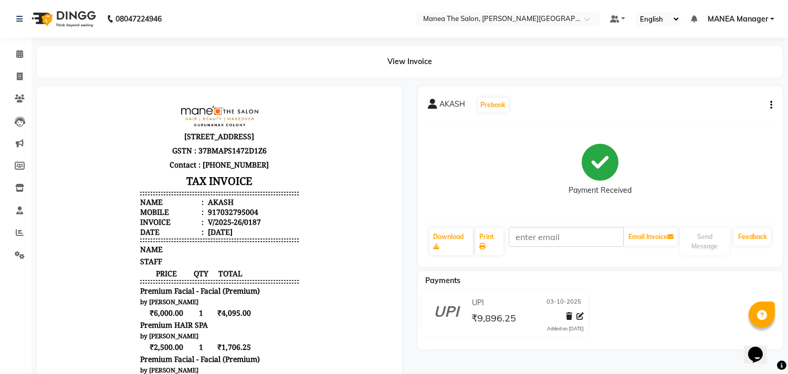
click at [773, 101] on div "AKASH Prebook Payment Received Download Print Email Invoice Send Message Feedba…" at bounding box center [600, 176] width 365 height 180
click at [764, 104] on div "AKASH Prebook" at bounding box center [600, 105] width 344 height 17
click at [773, 100] on div "AKASH Prebook Payment Received Download Print Email Invoice Send Message Feedba…" at bounding box center [600, 176] width 365 height 180
click at [767, 100] on button "button" at bounding box center [768, 105] width 6 height 11
click at [633, 71] on div "View Invoice" at bounding box center [410, 62] width 746 height 32
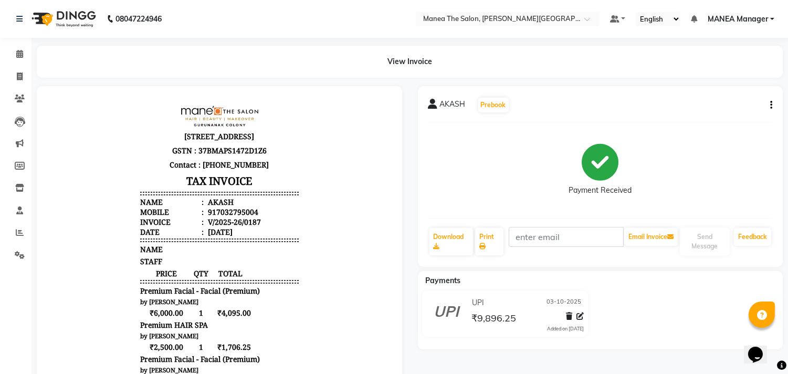
scroll to position [8, 0]
click at [444, 242] on link "Download" at bounding box center [451, 241] width 44 height 27
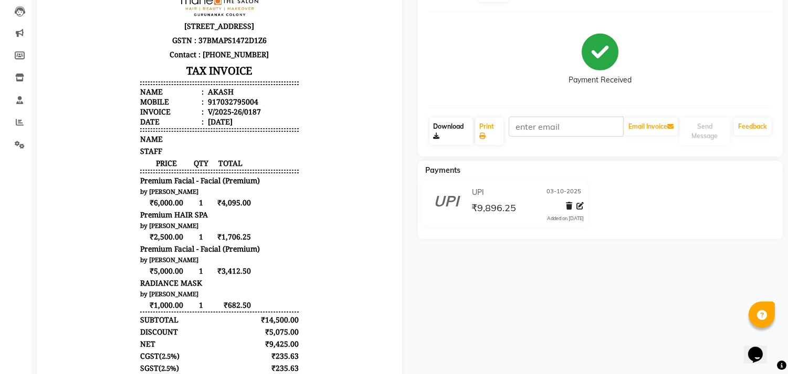
scroll to position [0, 0]
drag, startPoint x: 722, startPoint y: -12, endPoint x: 334, endPoint y: 303, distance: 499.8
click at [334, 303] on body "3rd Floor, Upstairs Anjaneya Restaurant, Vijayawada-8, Andhra Pradesh GSTN : 37…" at bounding box center [219, 218] width 336 height 455
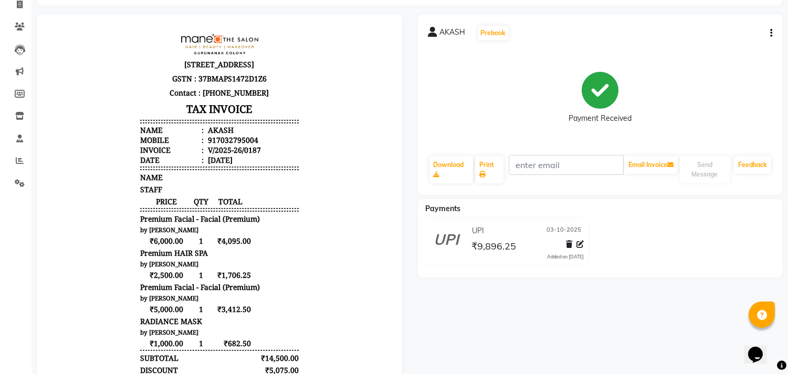
scroll to position [51, 0]
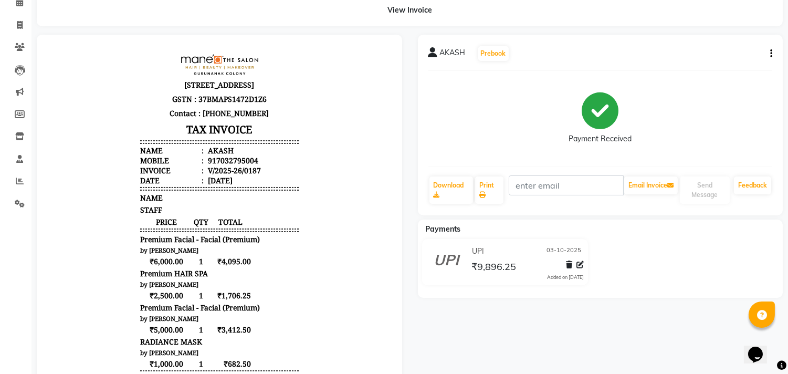
click at [766, 54] on button "button" at bounding box center [768, 53] width 6 height 11
click at [712, 80] on div "Print Settings" at bounding box center [719, 79] width 72 height 13
